Goal: Task Accomplishment & Management: Complete application form

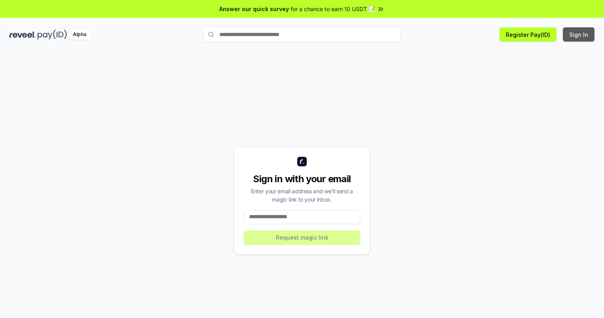
click at [579, 34] on button "Sign In" at bounding box center [578, 34] width 32 height 14
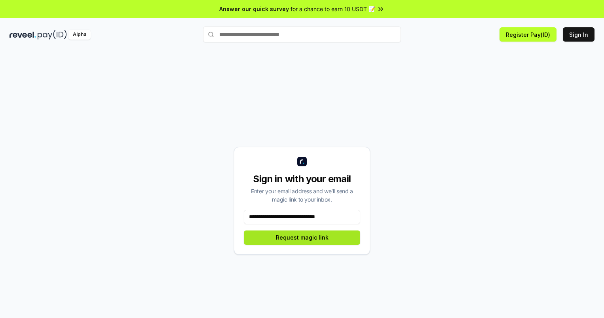
type input "**********"
click at [302, 237] on button "Request magic link" at bounding box center [302, 237] width 116 height 14
